Goal: Participate in discussion: Engage in conversation with other users on a specific topic

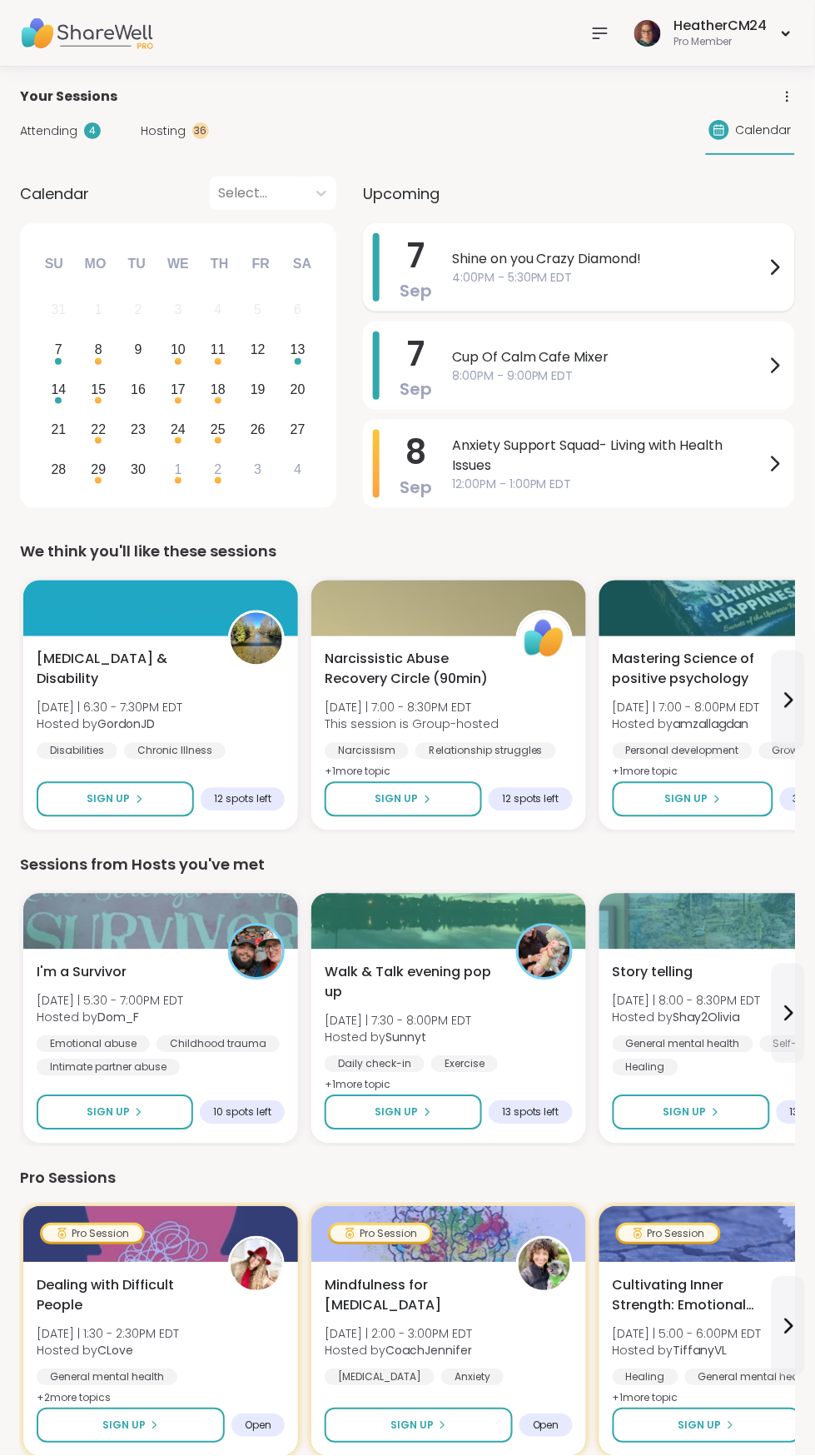
click at [578, 254] on span "Shine on you Crazy Diamond!" at bounding box center [608, 258] width 313 height 20
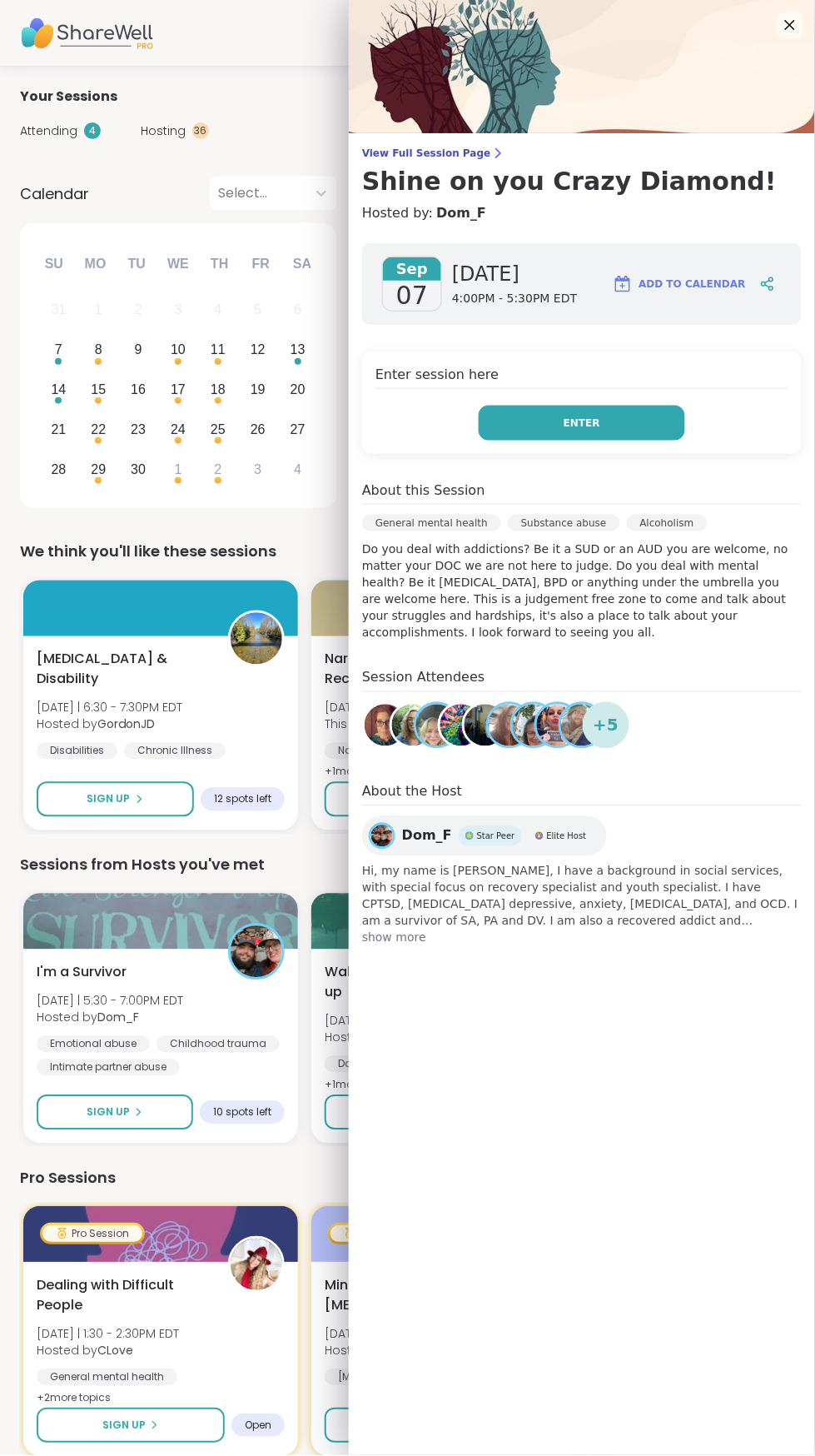
click at [641, 414] on button "Enter" at bounding box center [582, 423] width 207 height 35
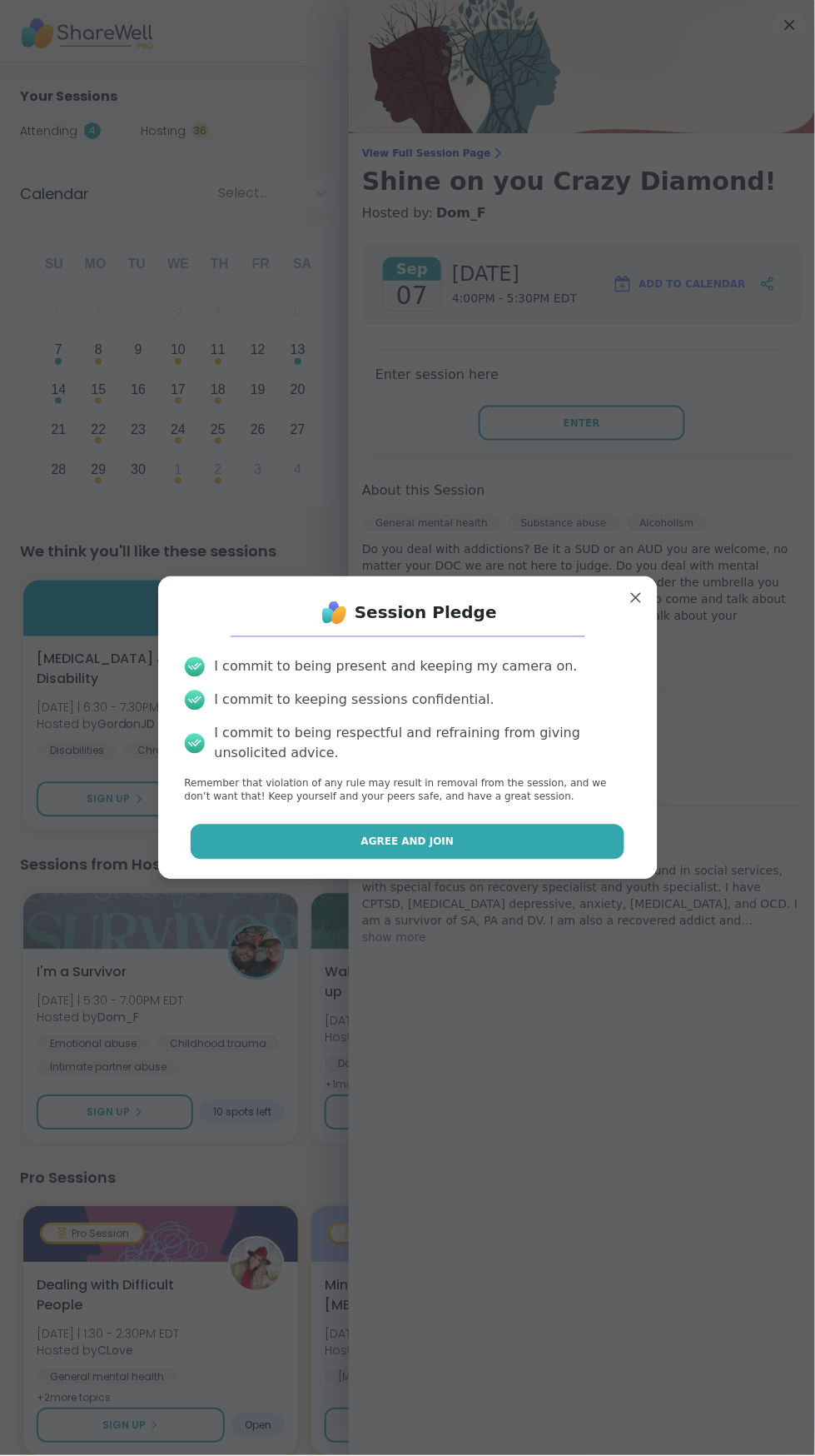
click at [506, 841] on button "Agree and Join" at bounding box center [408, 842] width 434 height 35
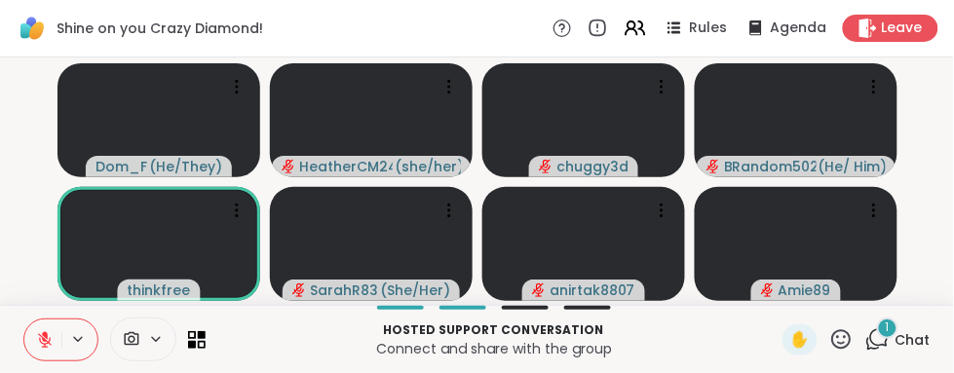
click at [896, 353] on div "1 Chat" at bounding box center [897, 340] width 65 height 31
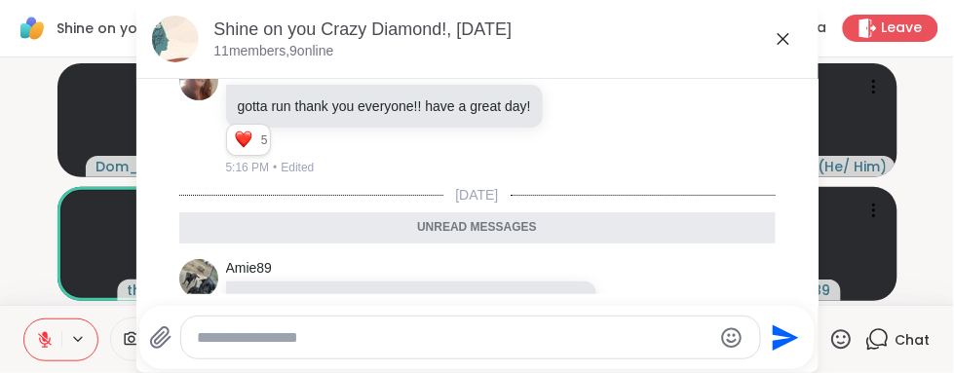
scroll to position [7564, 0]
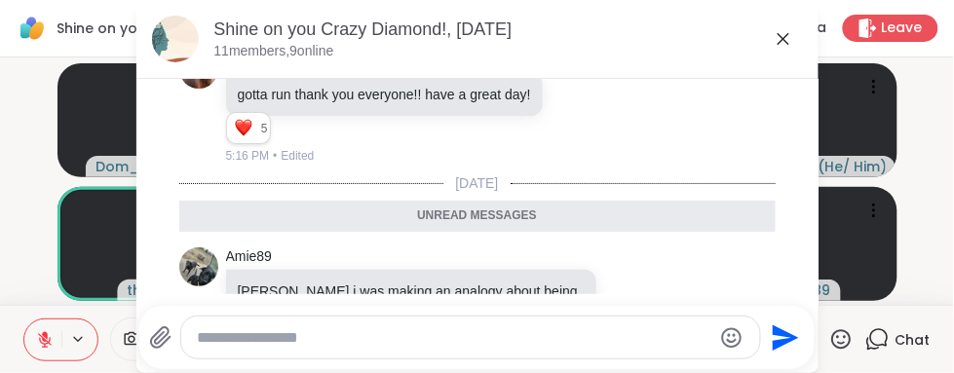
click at [630, 349] on icon at bounding box center [631, 358] width 18 height 19
click at [632, 319] on div "Select Reaction: Heart" at bounding box center [631, 328] width 18 height 18
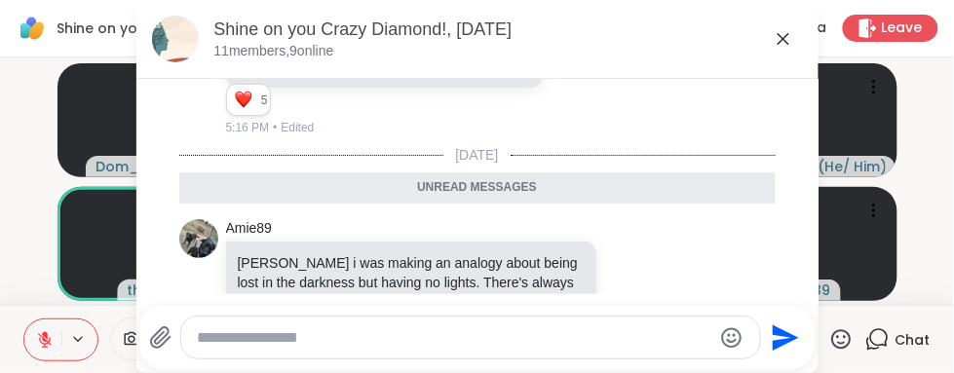
click at [776, 38] on icon at bounding box center [783, 38] width 23 height 23
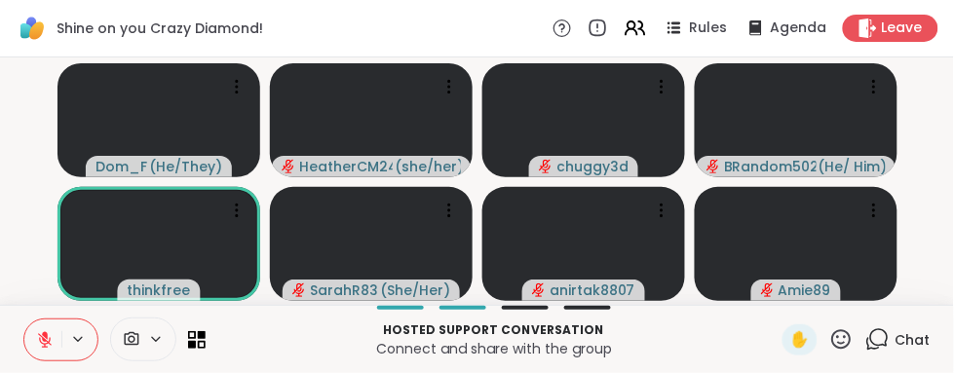
click at [895, 348] on div "Chat" at bounding box center [897, 340] width 65 height 31
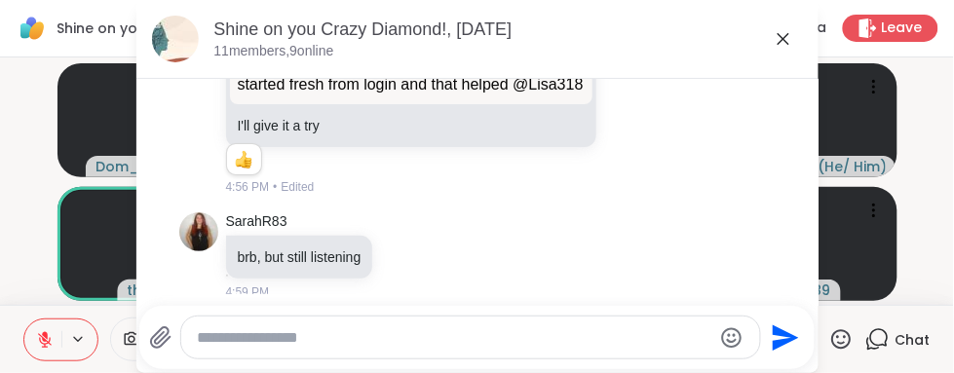
scroll to position [7302, 0]
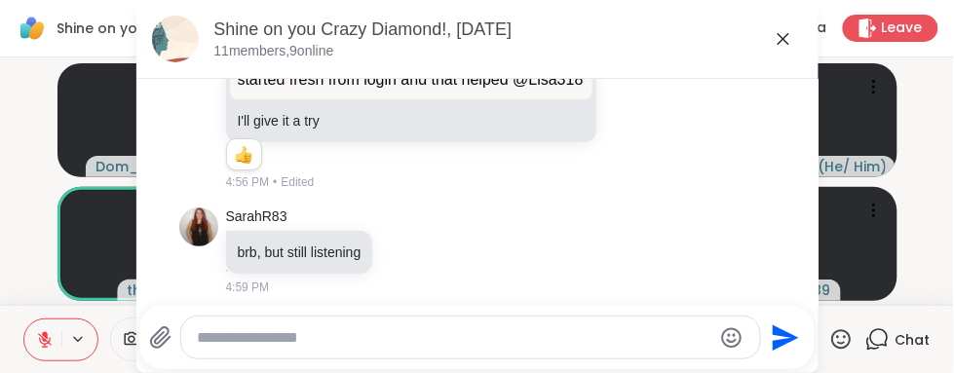
click at [783, 38] on icon at bounding box center [784, 39] width 12 height 12
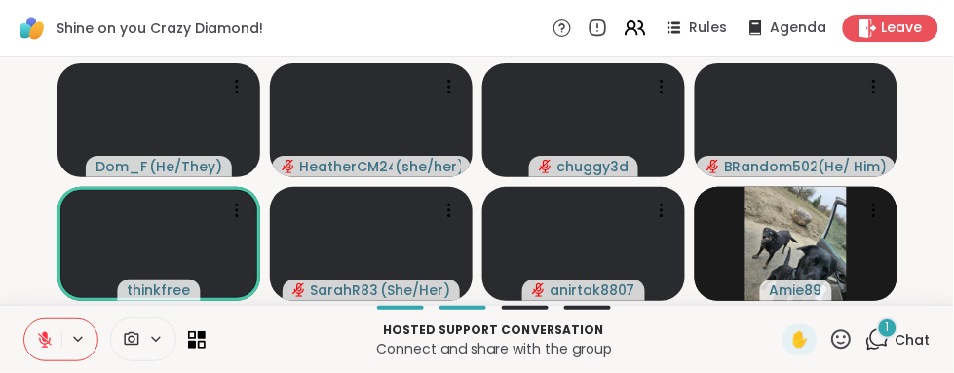
click at [921, 342] on span "Chat" at bounding box center [913, 339] width 35 height 19
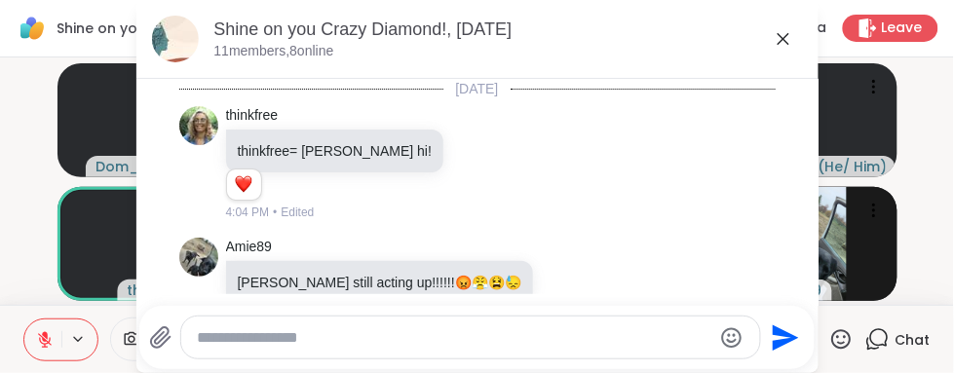
scroll to position [7743, 0]
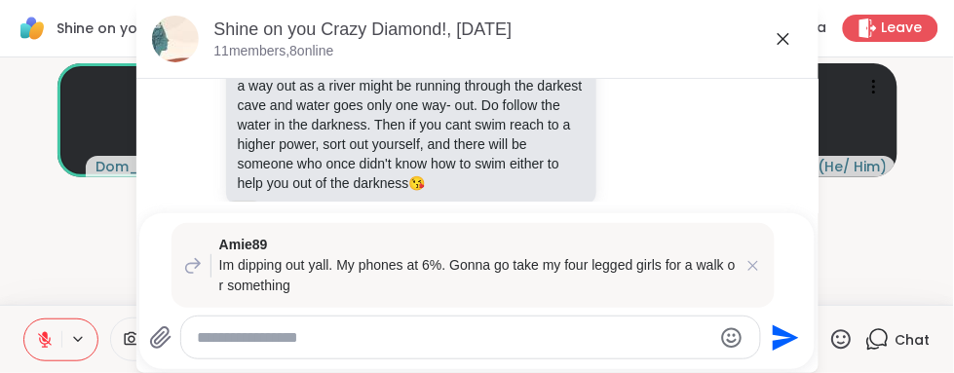
click at [784, 48] on icon at bounding box center [783, 38] width 23 height 23
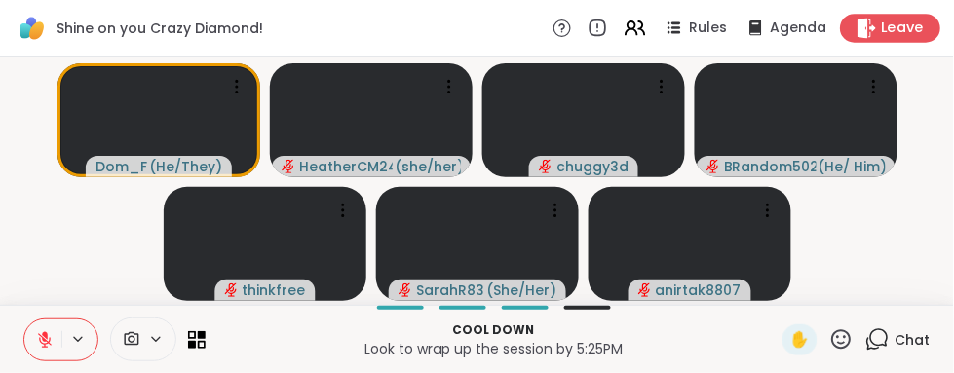
click at [911, 24] on span "Leave" at bounding box center [903, 29] width 43 height 20
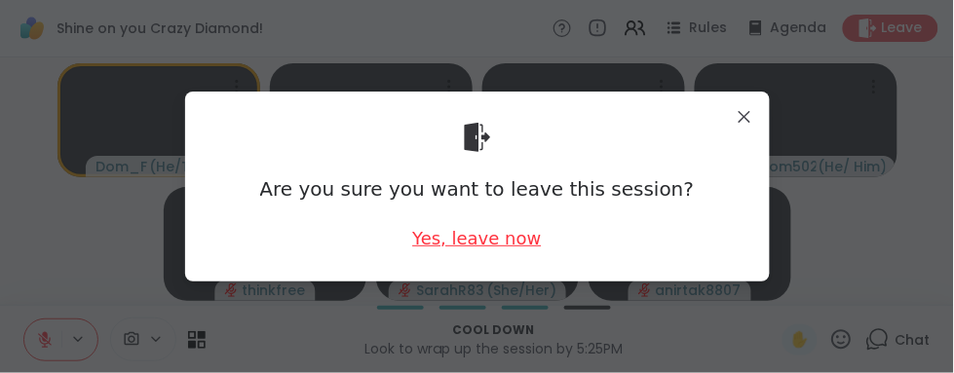
click at [474, 241] on div "Yes, leave now" at bounding box center [476, 238] width 129 height 24
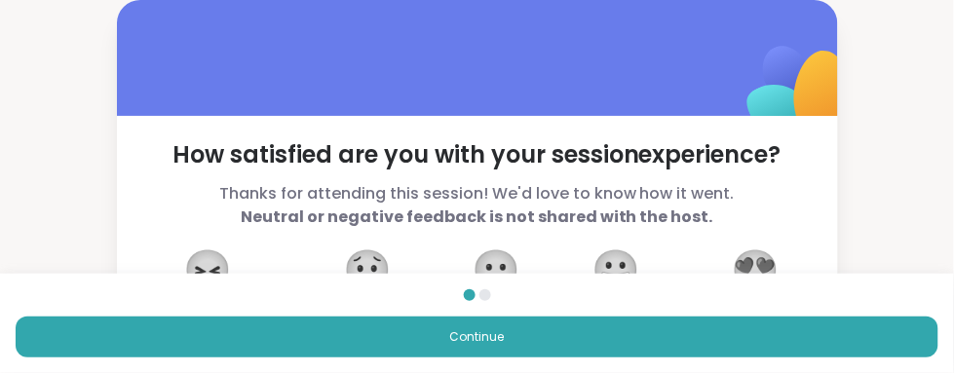
scroll to position [26, 0]
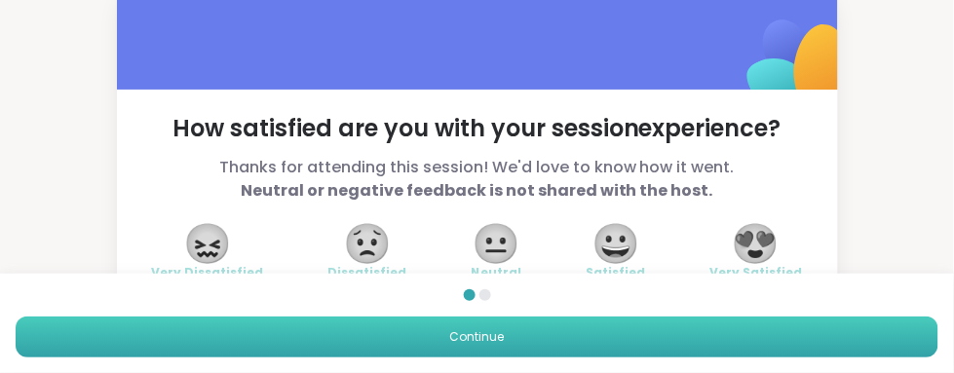
click at [736, 324] on button "Continue" at bounding box center [477, 337] width 923 height 41
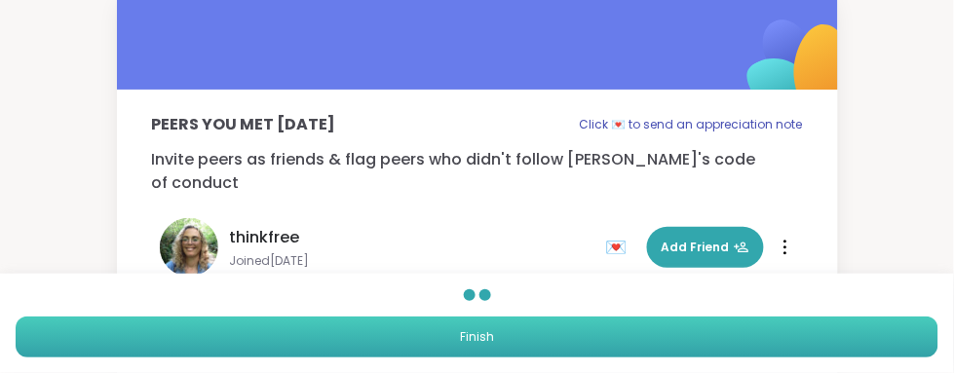
click at [729, 337] on button "Finish" at bounding box center [477, 337] width 923 height 41
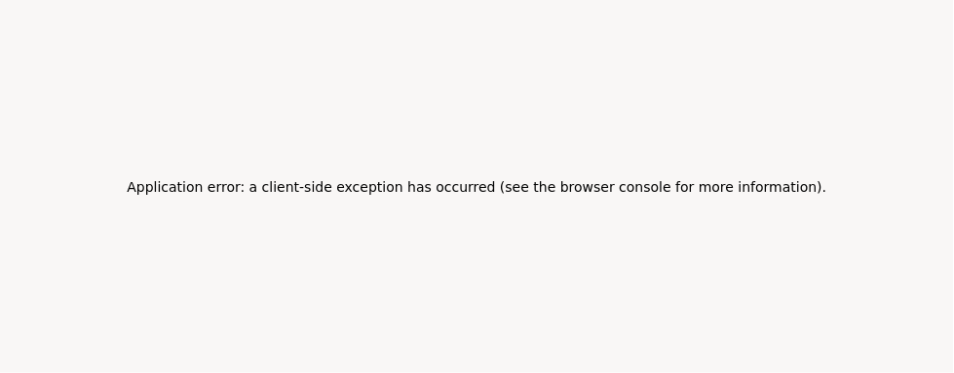
scroll to position [81, 0]
click at [744, 173] on h2 "Application error: a client-side exception has occurred (see the browser consol…" at bounding box center [477, 186] width 700 height 27
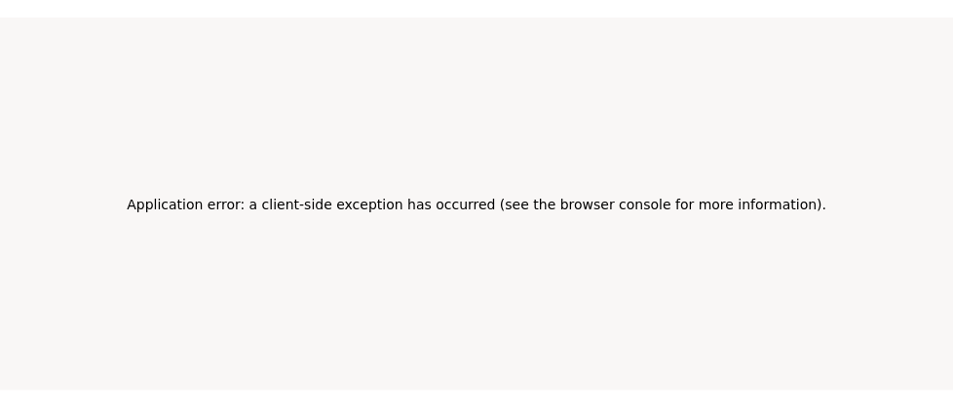
scroll to position [0, 0]
